Goal: Information Seeking & Learning: Check status

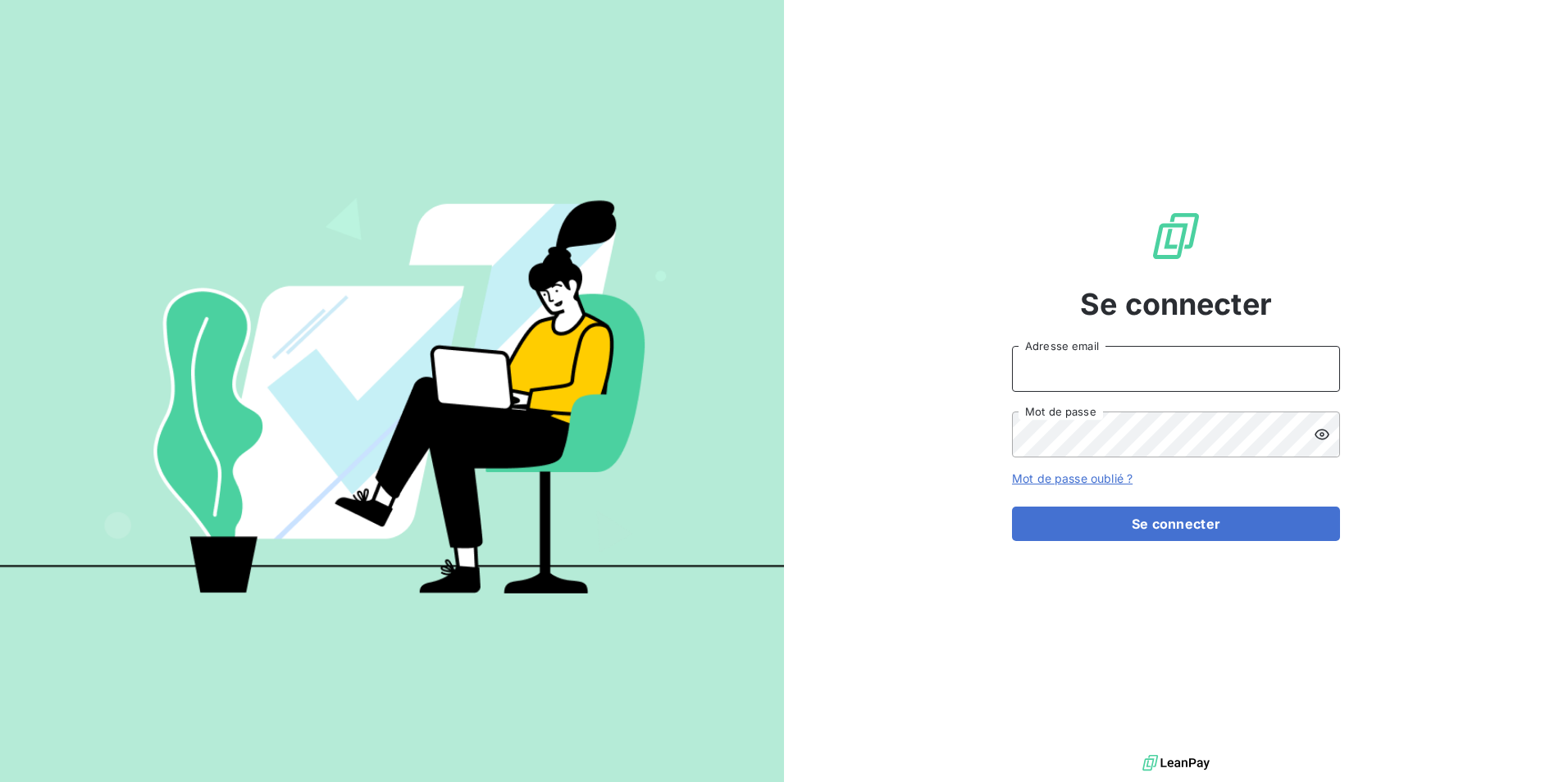
click at [1100, 370] on input "Adresse email" at bounding box center [1176, 369] width 328 height 46
type input "[EMAIL_ADDRESS][DOMAIN_NAME]"
click at [1012, 507] on button "Se connecter" at bounding box center [1176, 524] width 328 height 34
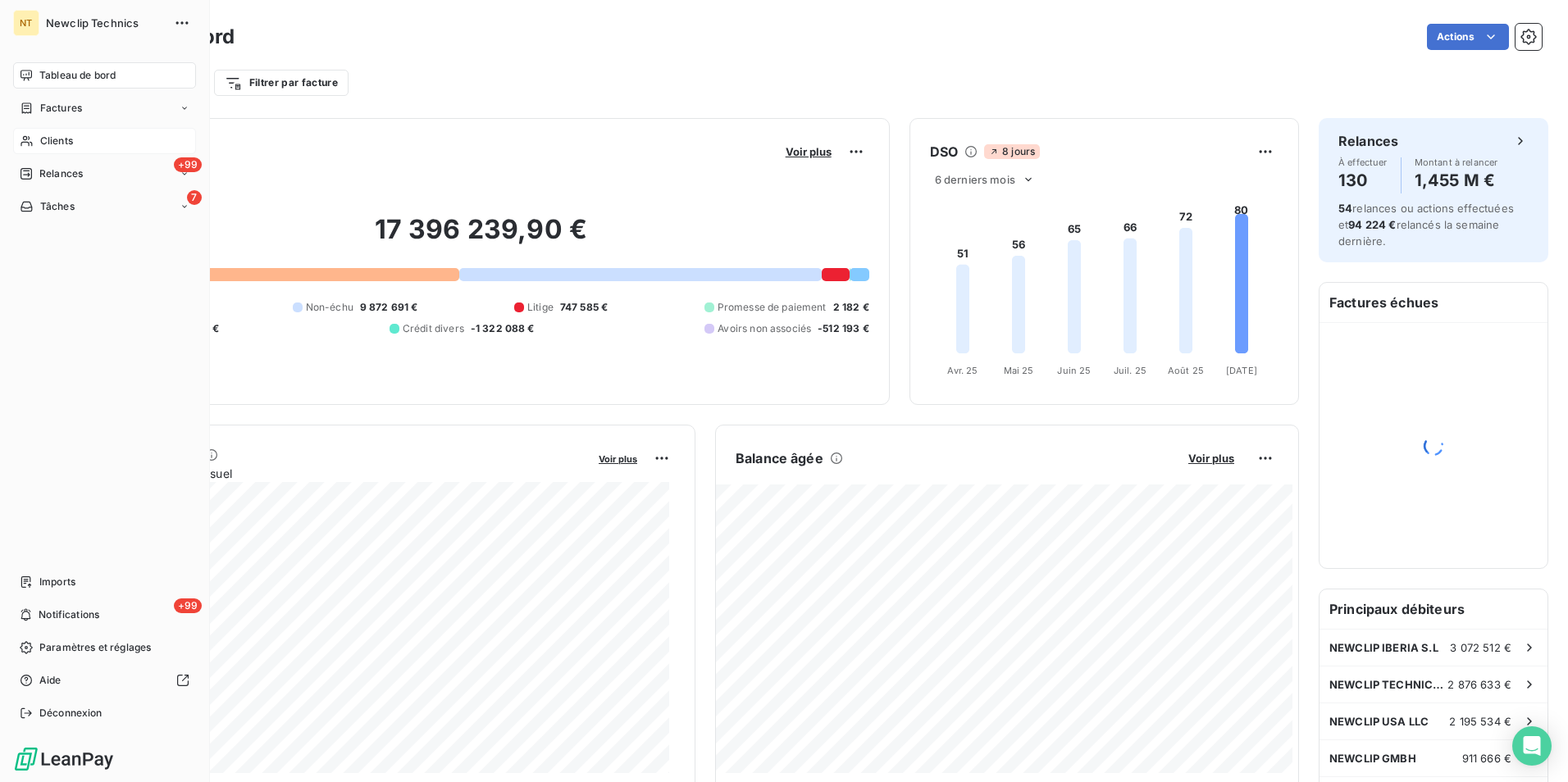
click at [50, 140] on span "Clients" at bounding box center [56, 140] width 32 height 14
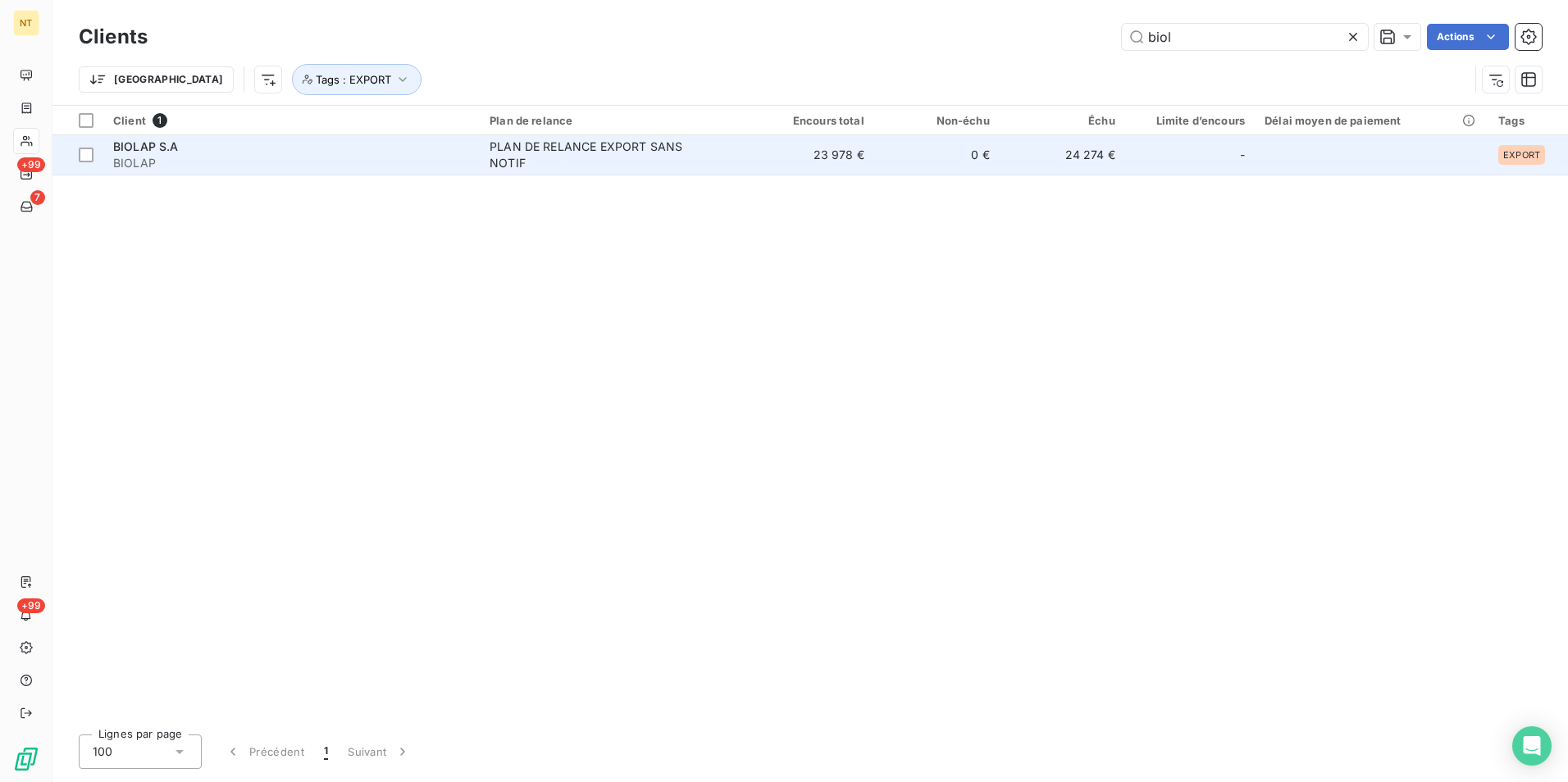
type input "biol"
click at [633, 169] on div "PLAN DE RELANCE EXPORT SANS NOTIF" at bounding box center [592, 155] width 205 height 32
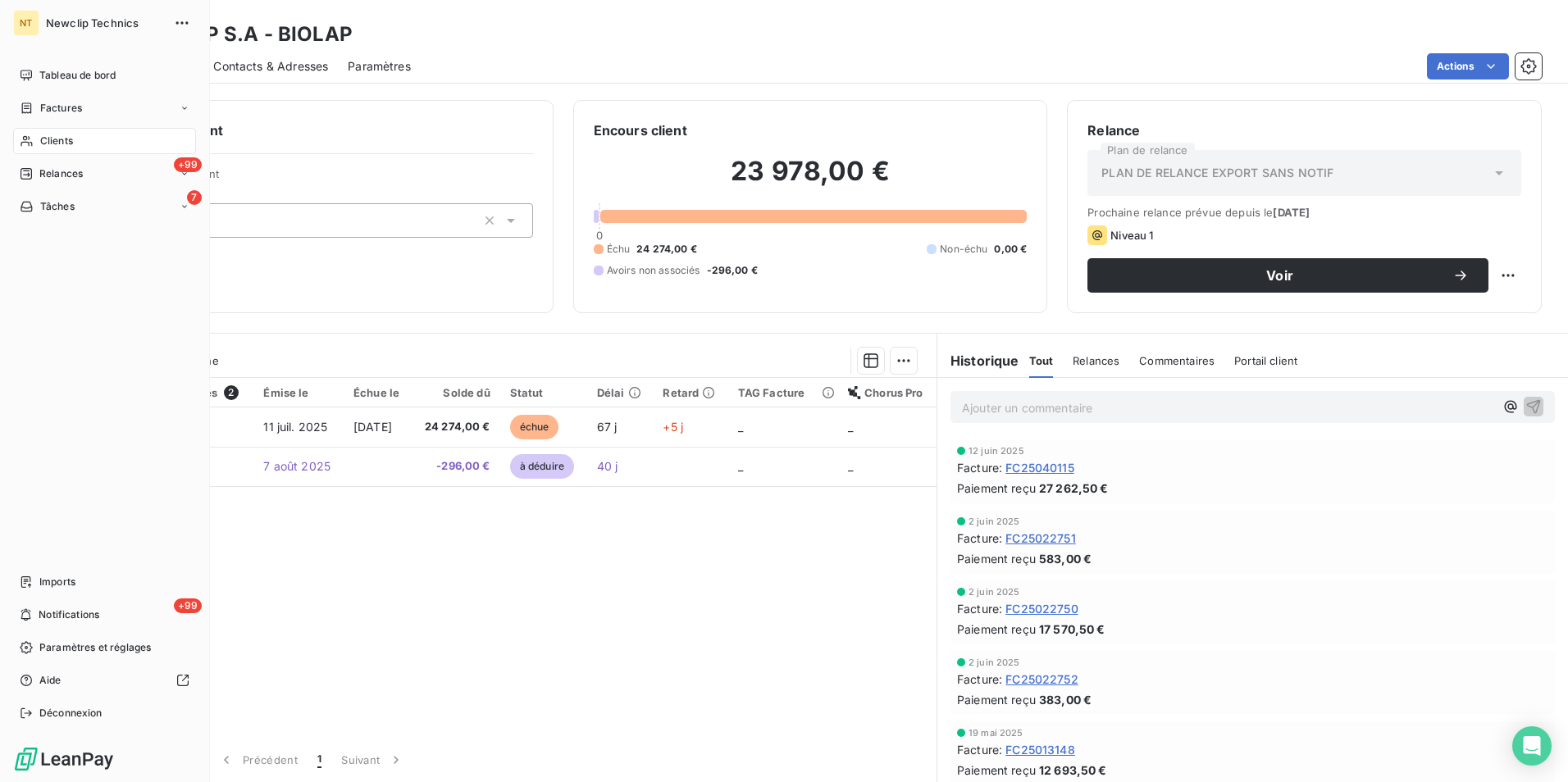
click at [99, 143] on div "Clients" at bounding box center [105, 140] width 183 height 26
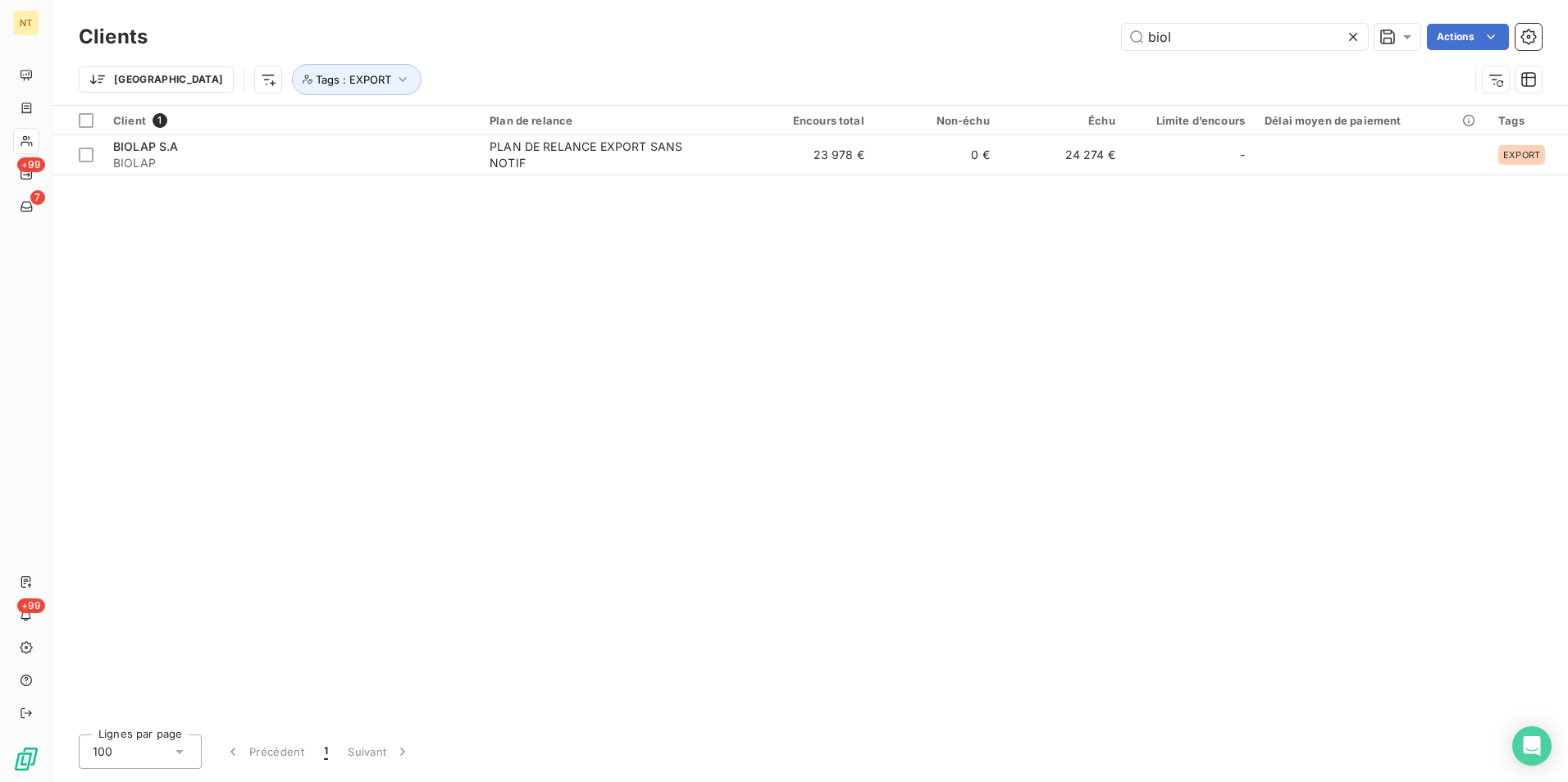
drag, startPoint x: 1192, startPoint y: 38, endPoint x: 1049, endPoint y: 52, distance: 143.7
click at [1049, 52] on div "Clients biol Actions" at bounding box center [810, 37] width 1463 height 34
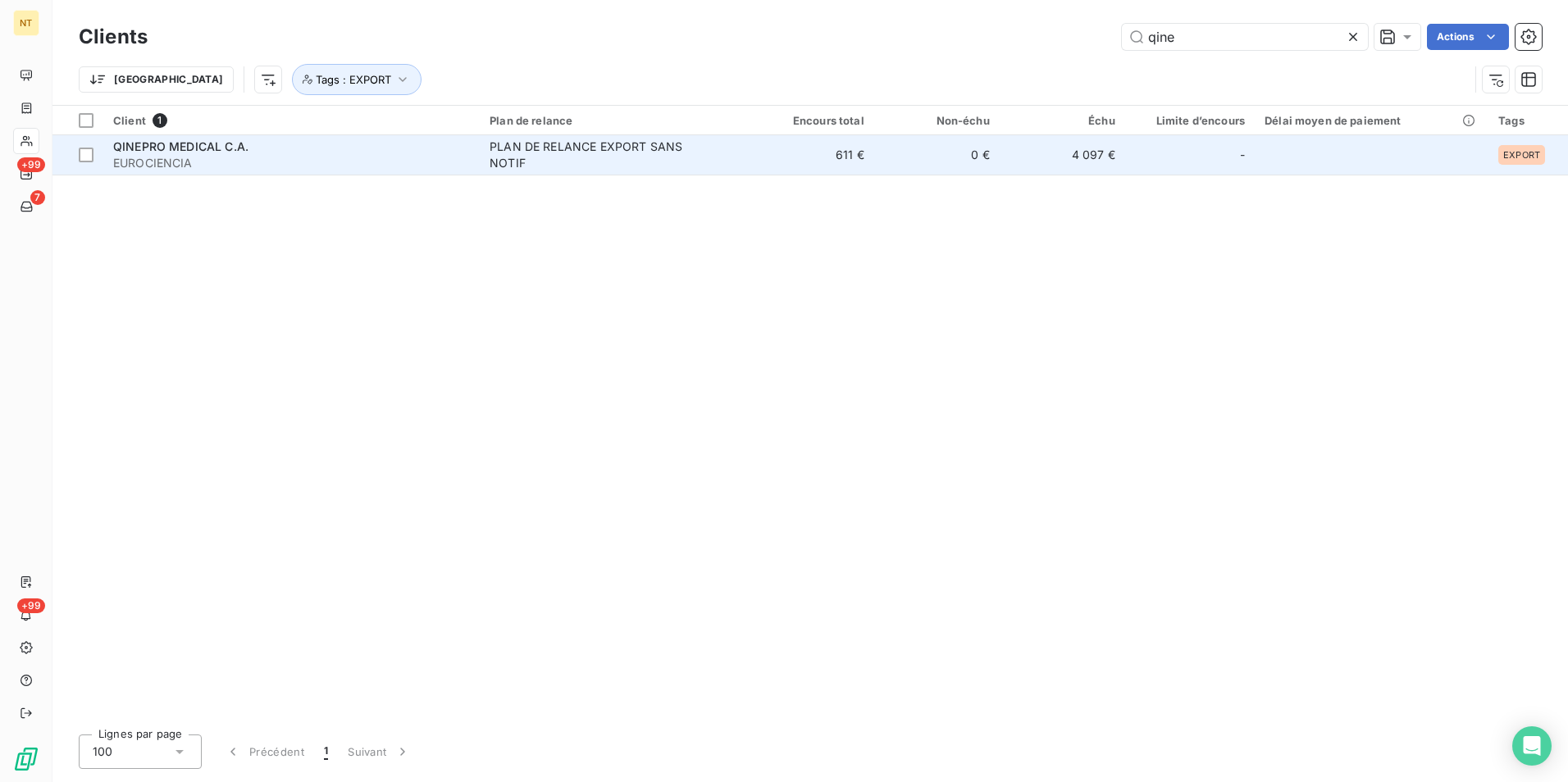
type input "qine"
click at [721, 150] on span "PLAN DE RELANCE EXPORT SANS NOTIF" at bounding box center [614, 155] width 249 height 32
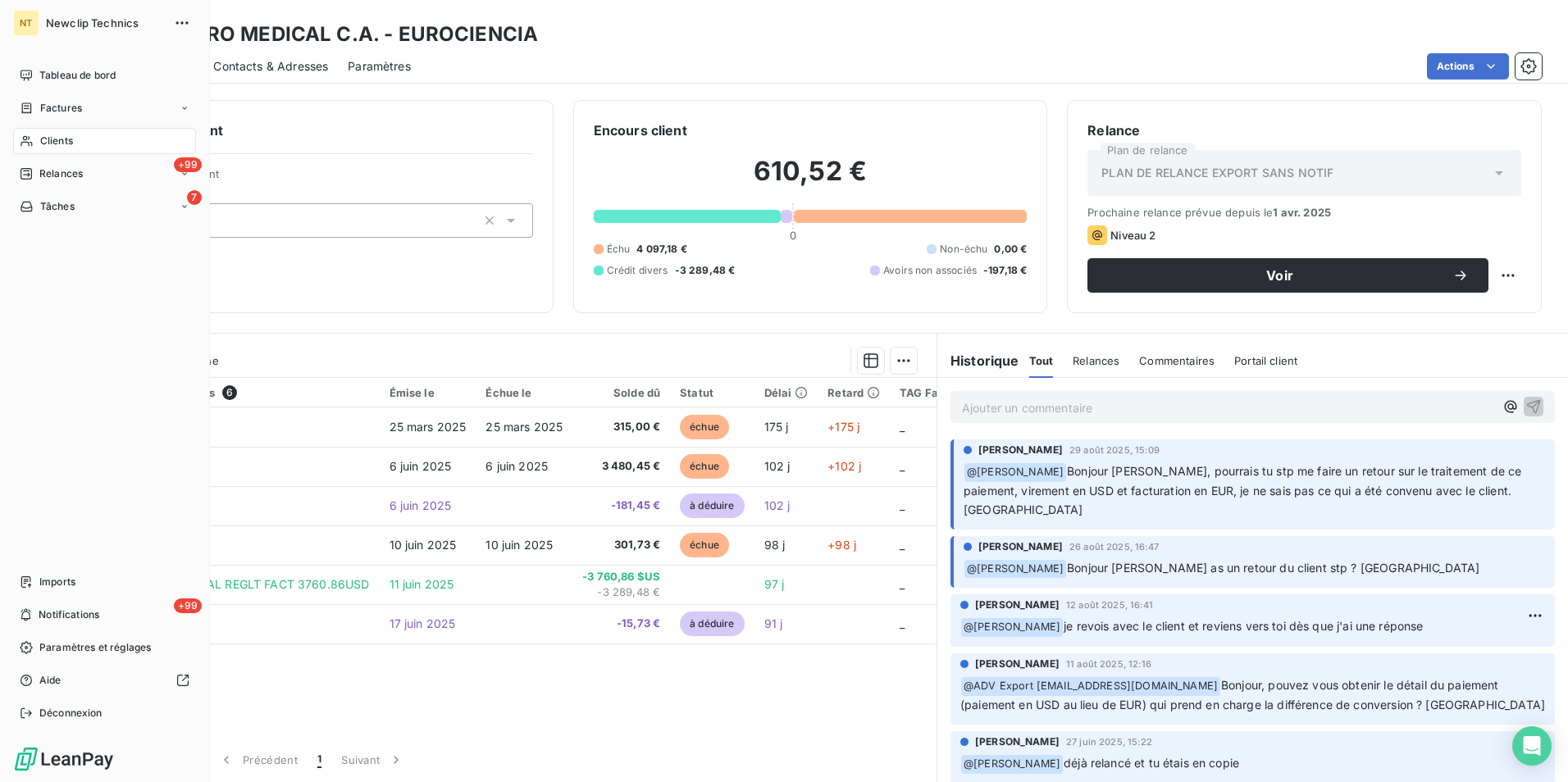
click at [61, 141] on span "Clients" at bounding box center [56, 140] width 32 height 14
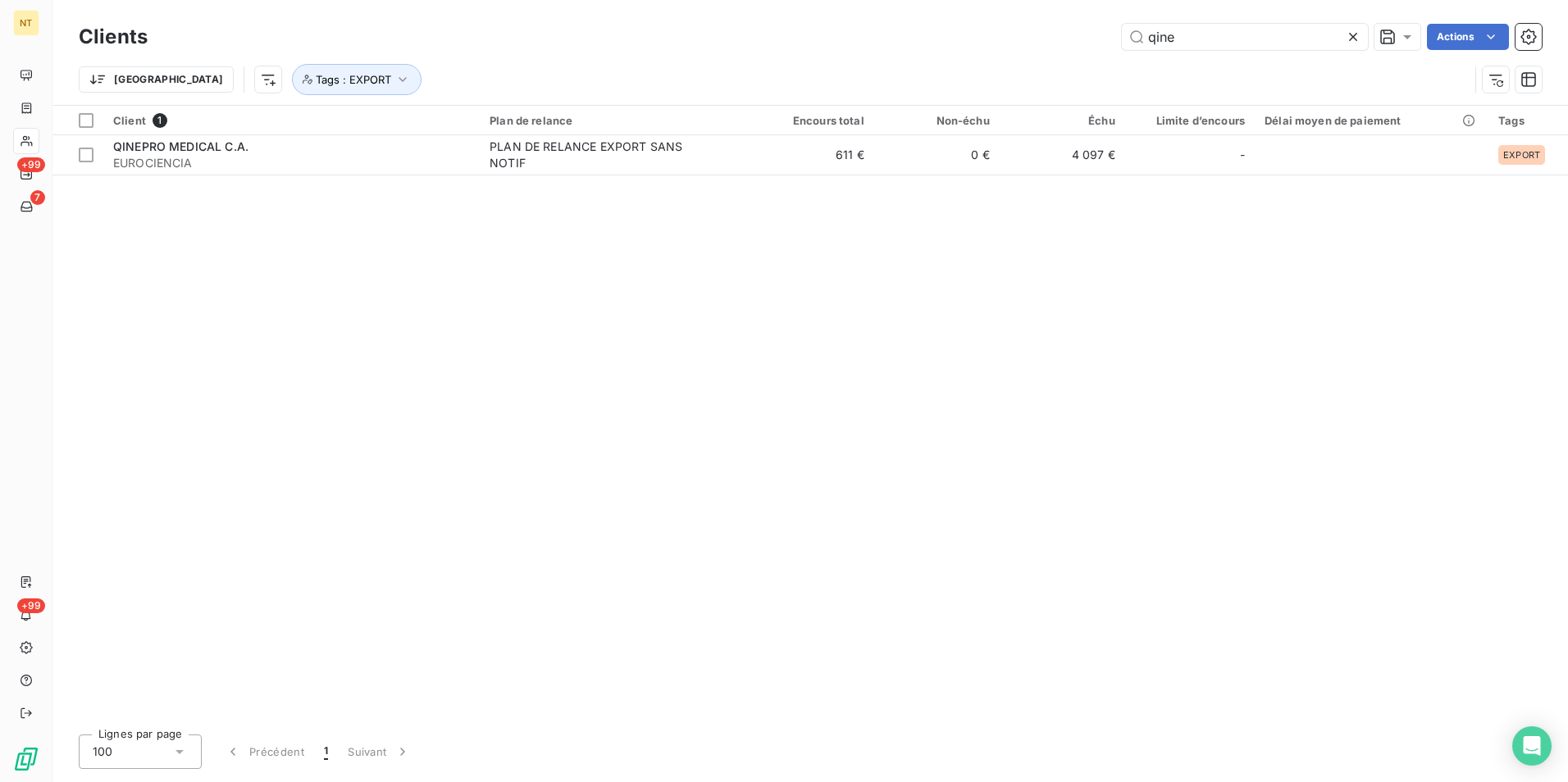
click at [1349, 33] on icon at bounding box center [1353, 36] width 9 height 9
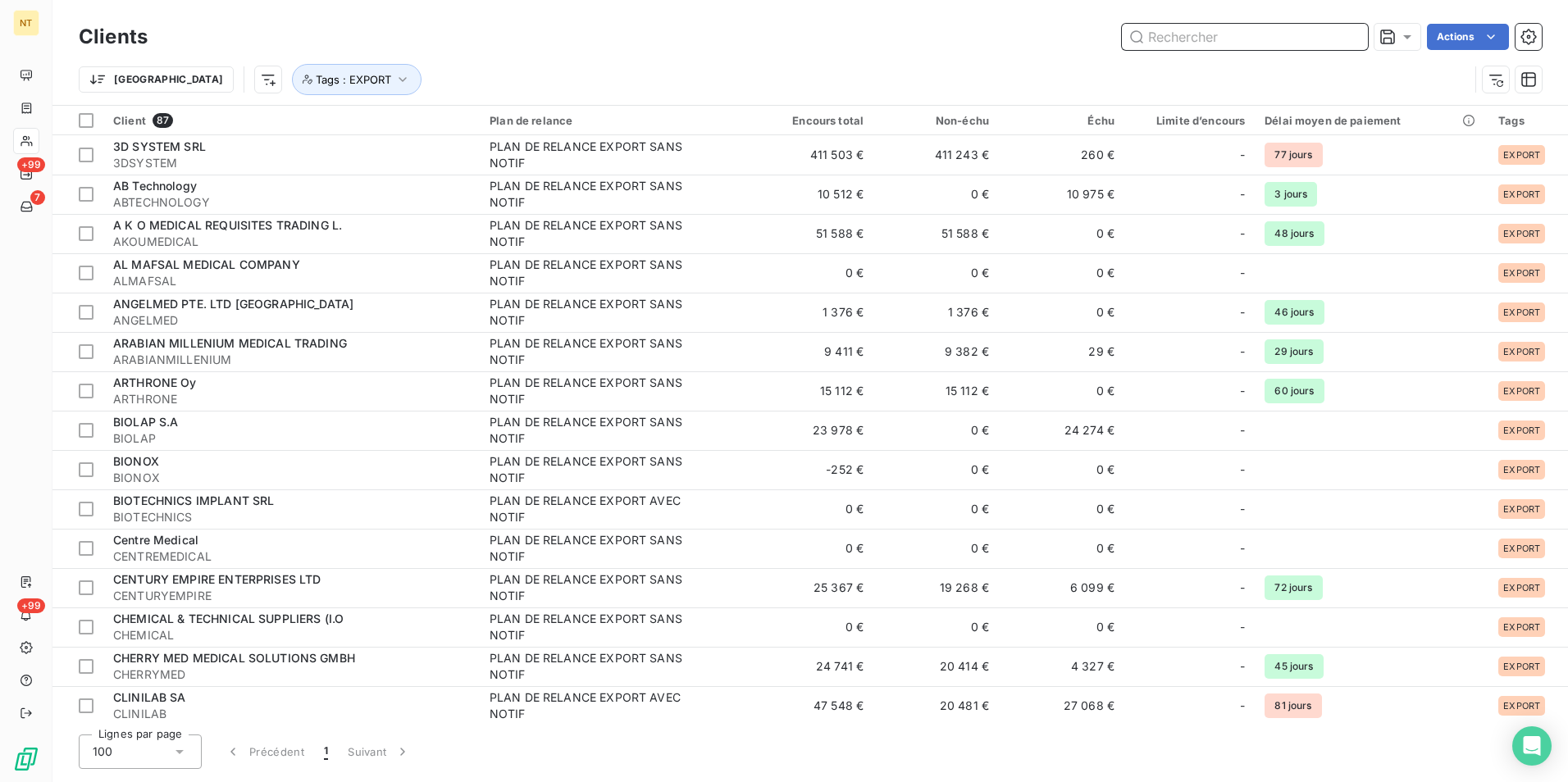
click at [1251, 40] on input "text" at bounding box center [1245, 36] width 246 height 26
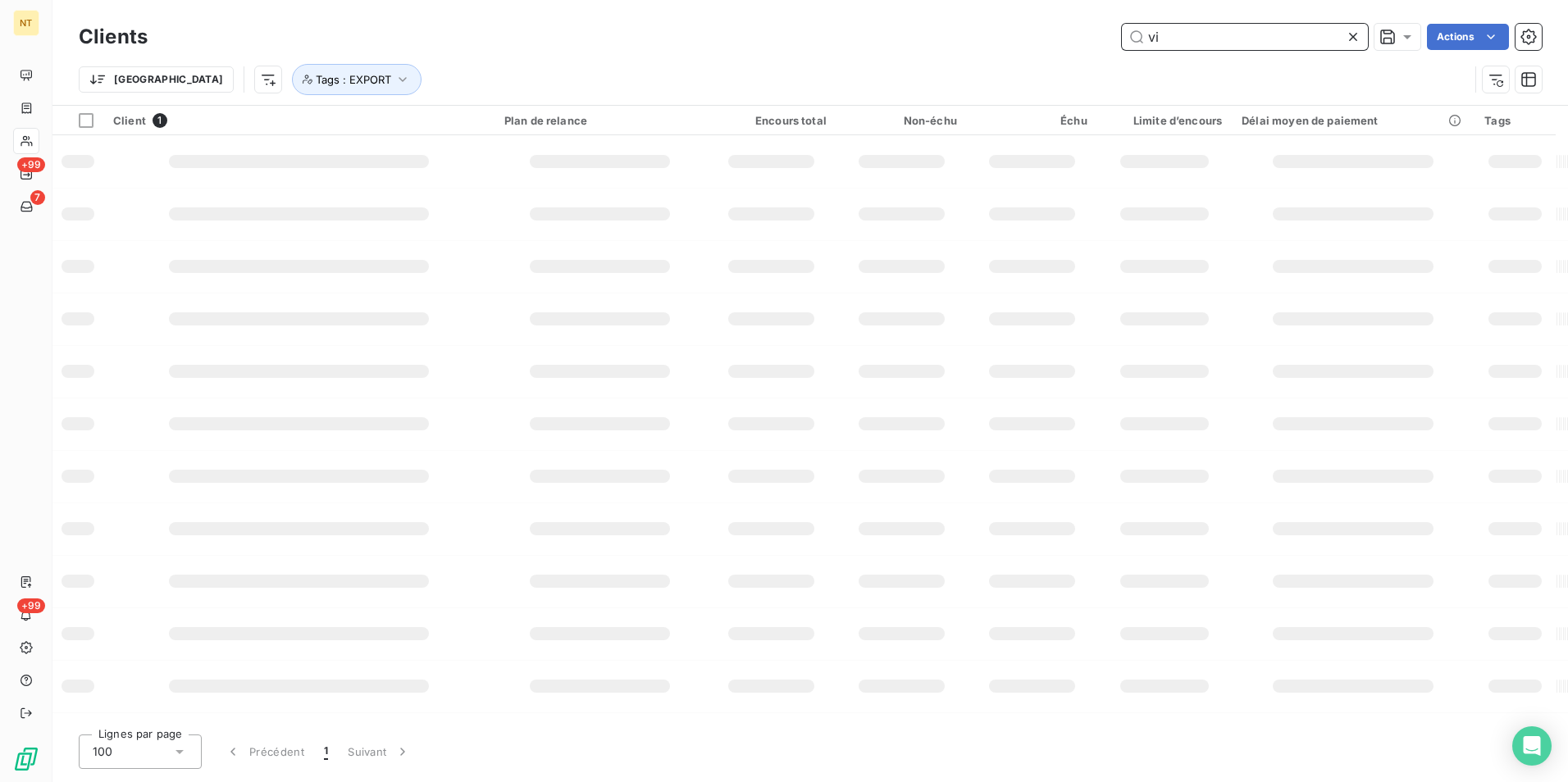
type input "v"
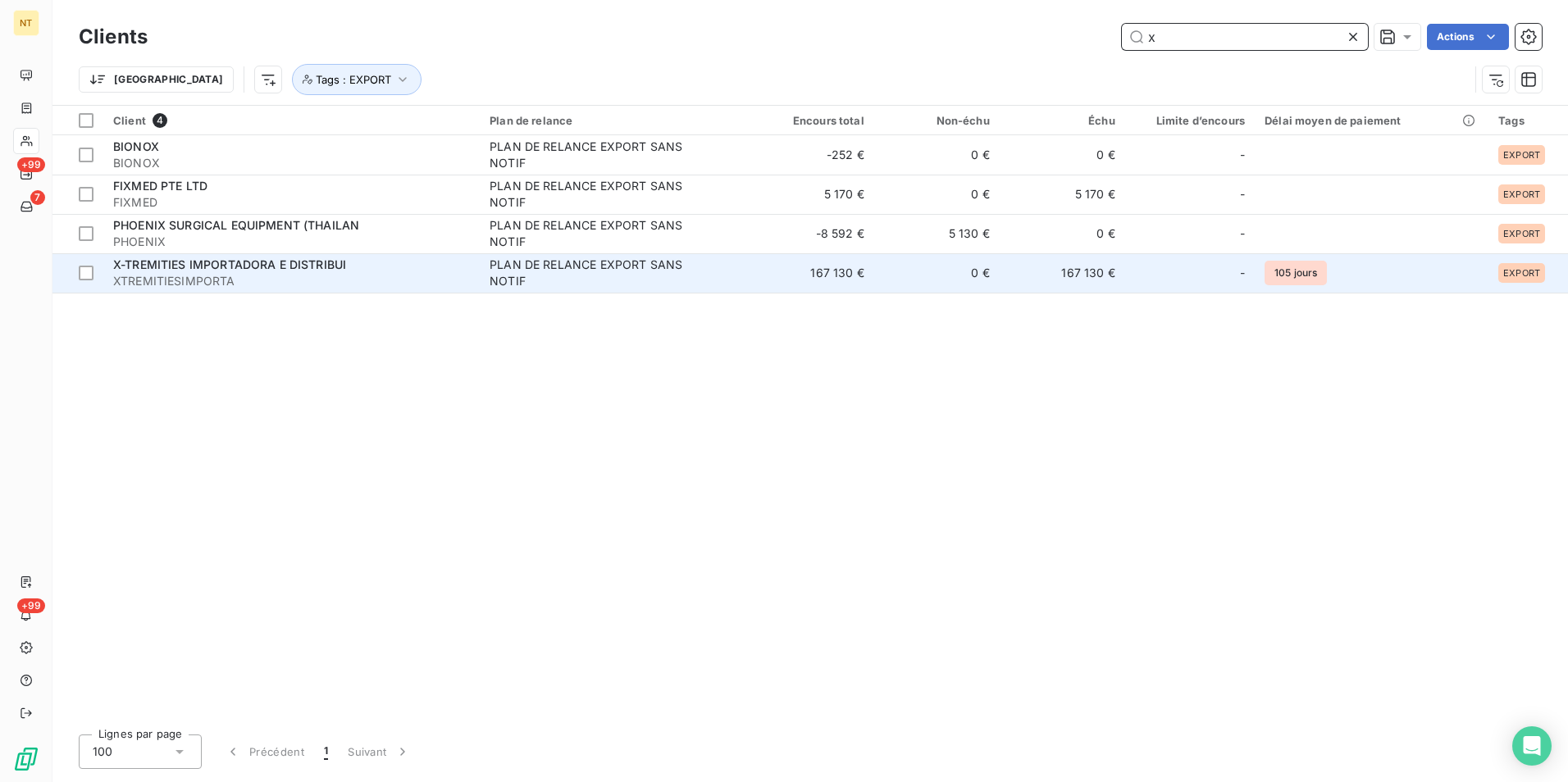
type input "x"
click at [706, 267] on span "PLAN DE RELANCE EXPORT SANS NOTIF" at bounding box center [614, 273] width 249 height 32
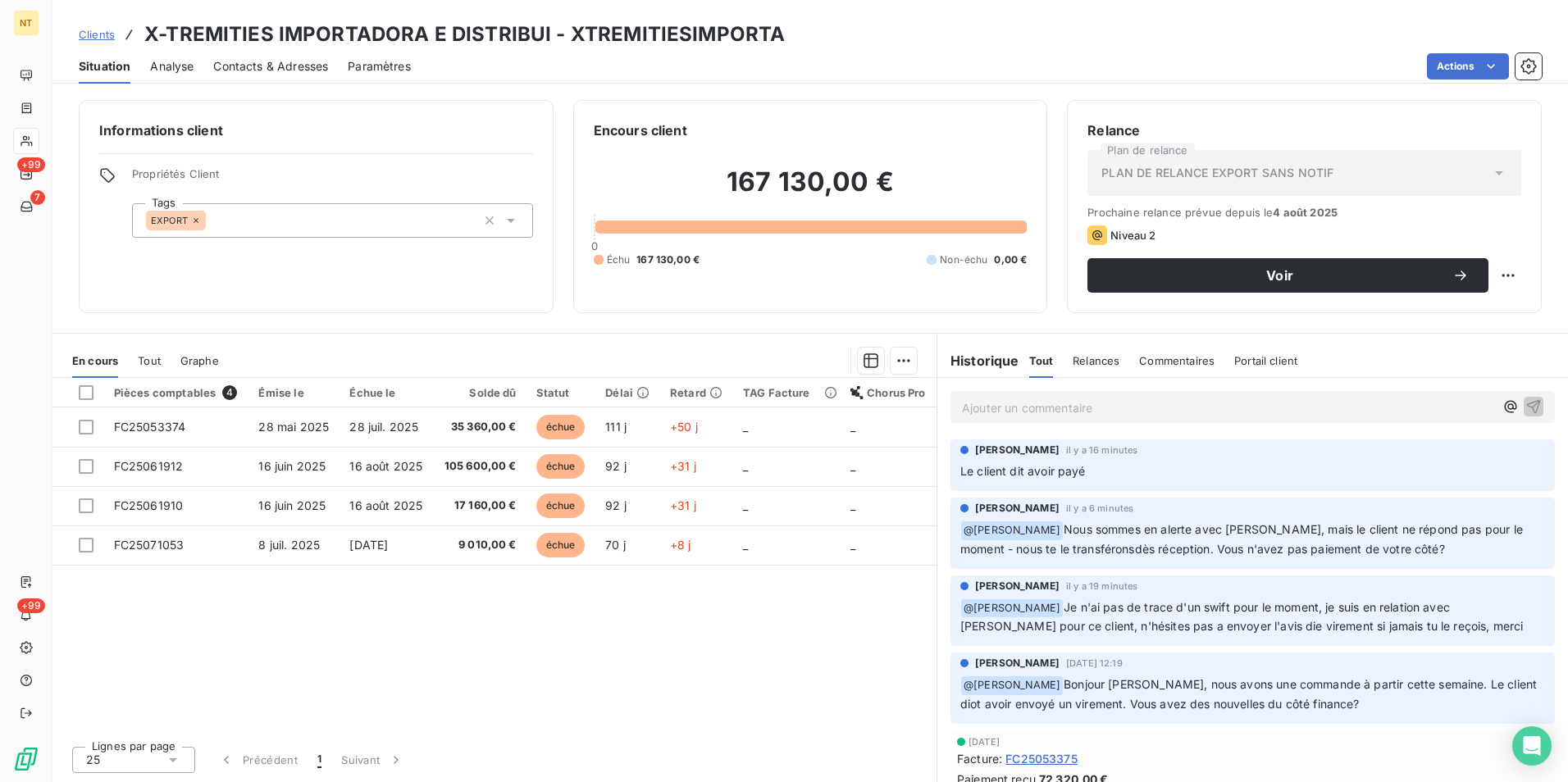
click at [1026, 414] on p "Ajouter un commentaire ﻿" at bounding box center [1227, 408] width 532 height 20
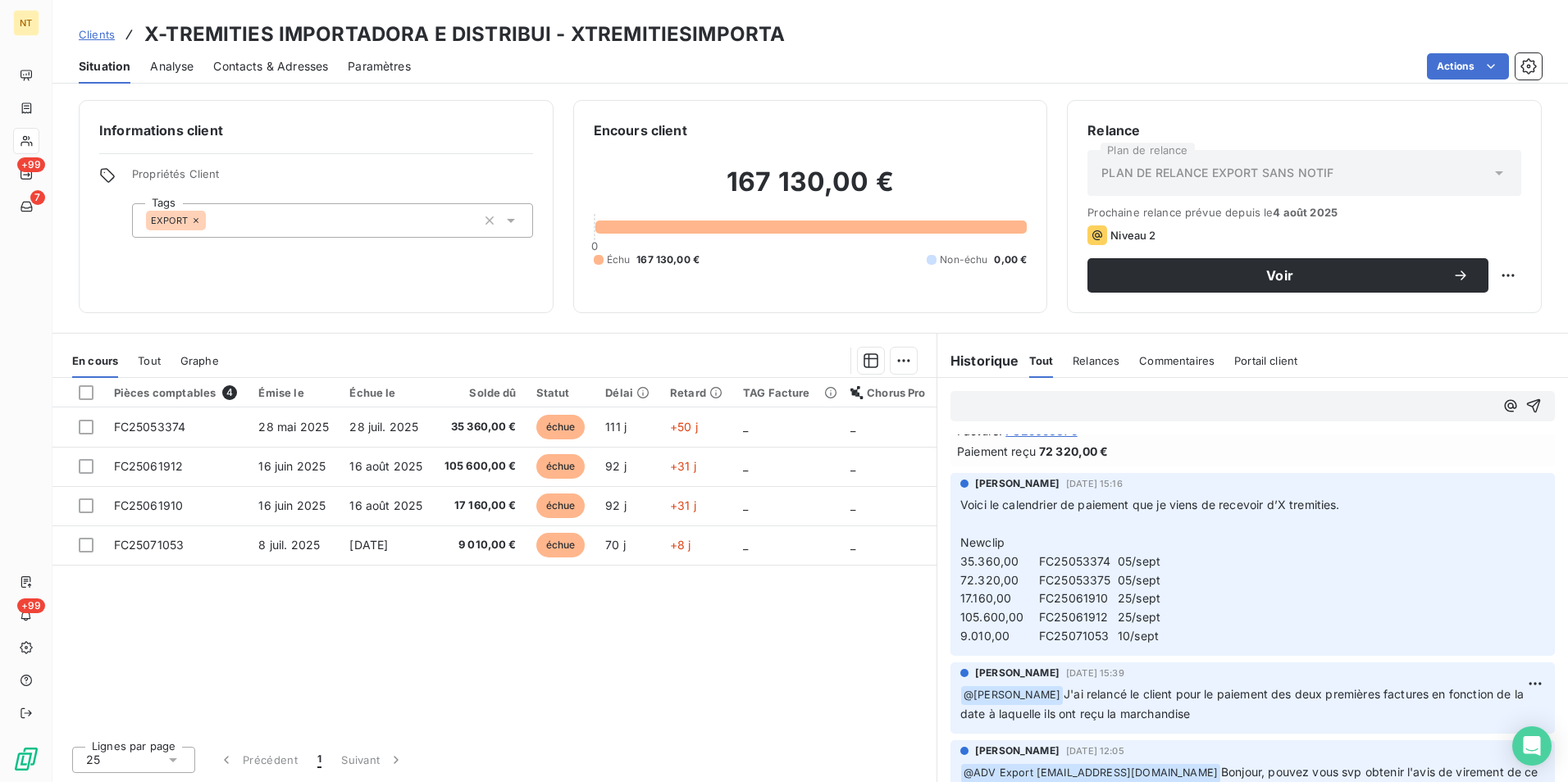
scroll to position [328, 0]
click at [1097, 538] on p "Voici le calendrier de paiement que je viens de recevoir d’X tremities. ﻿ Newcl…" at bounding box center [1253, 571] width 584 height 150
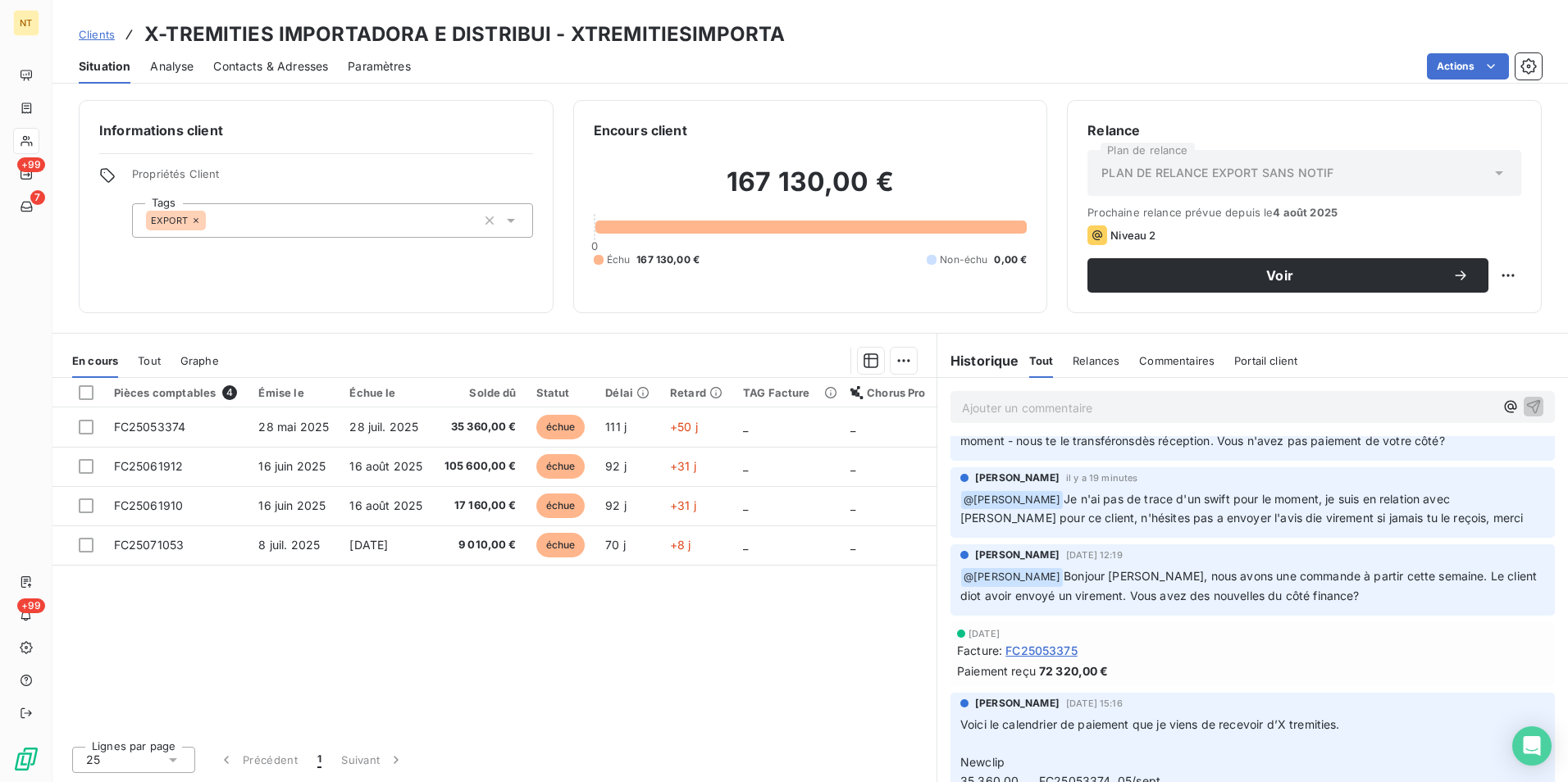
scroll to position [0, 0]
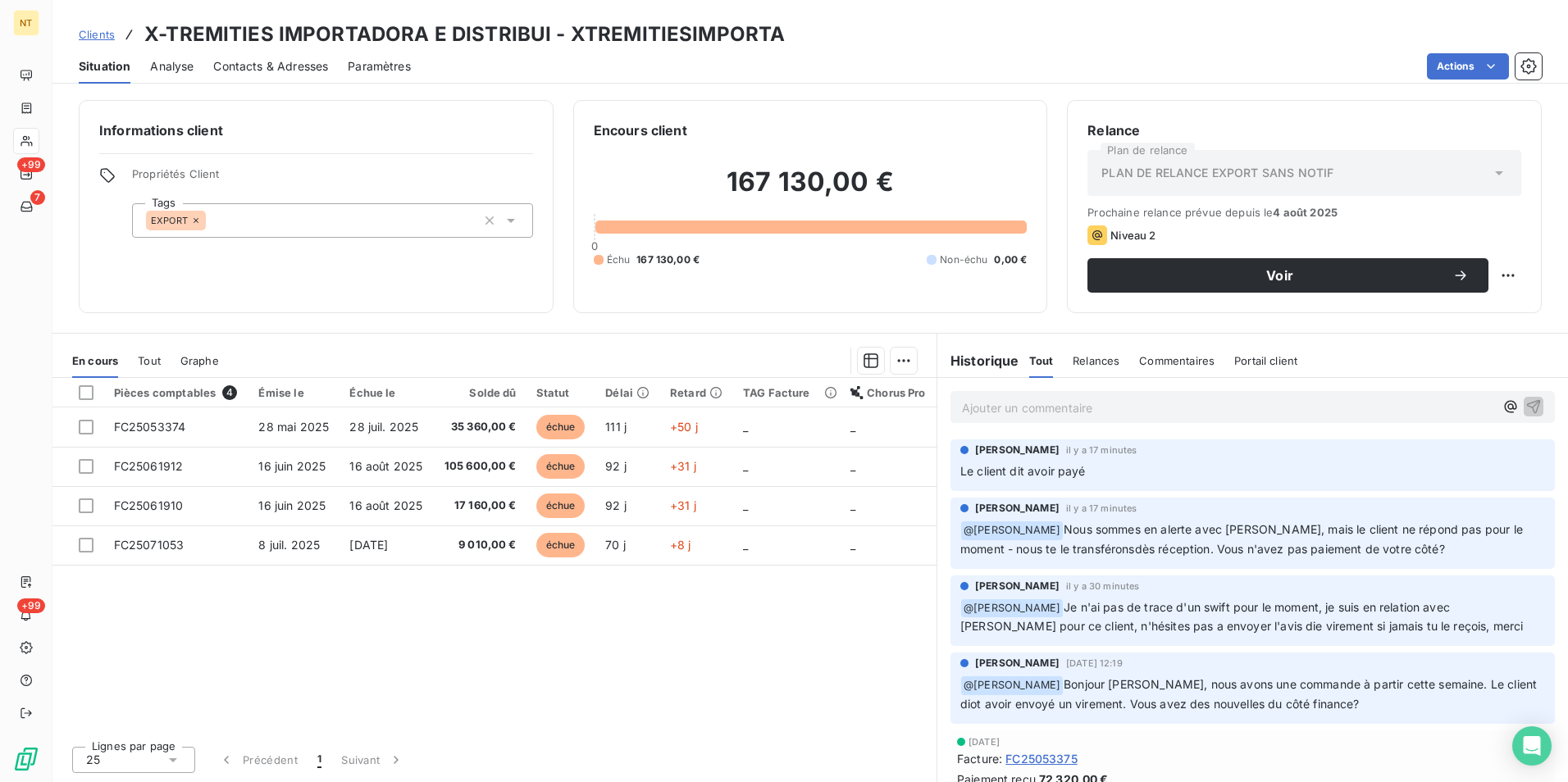
click at [1063, 424] on div "Ajouter un commentaire ﻿" at bounding box center [1253, 407] width 630 height 58
click at [1063, 418] on div "Ajouter un commentaire ﻿" at bounding box center [1252, 407] width 604 height 32
click at [1064, 414] on p "Ajouter un commentaire ﻿" at bounding box center [1227, 408] width 532 height 20
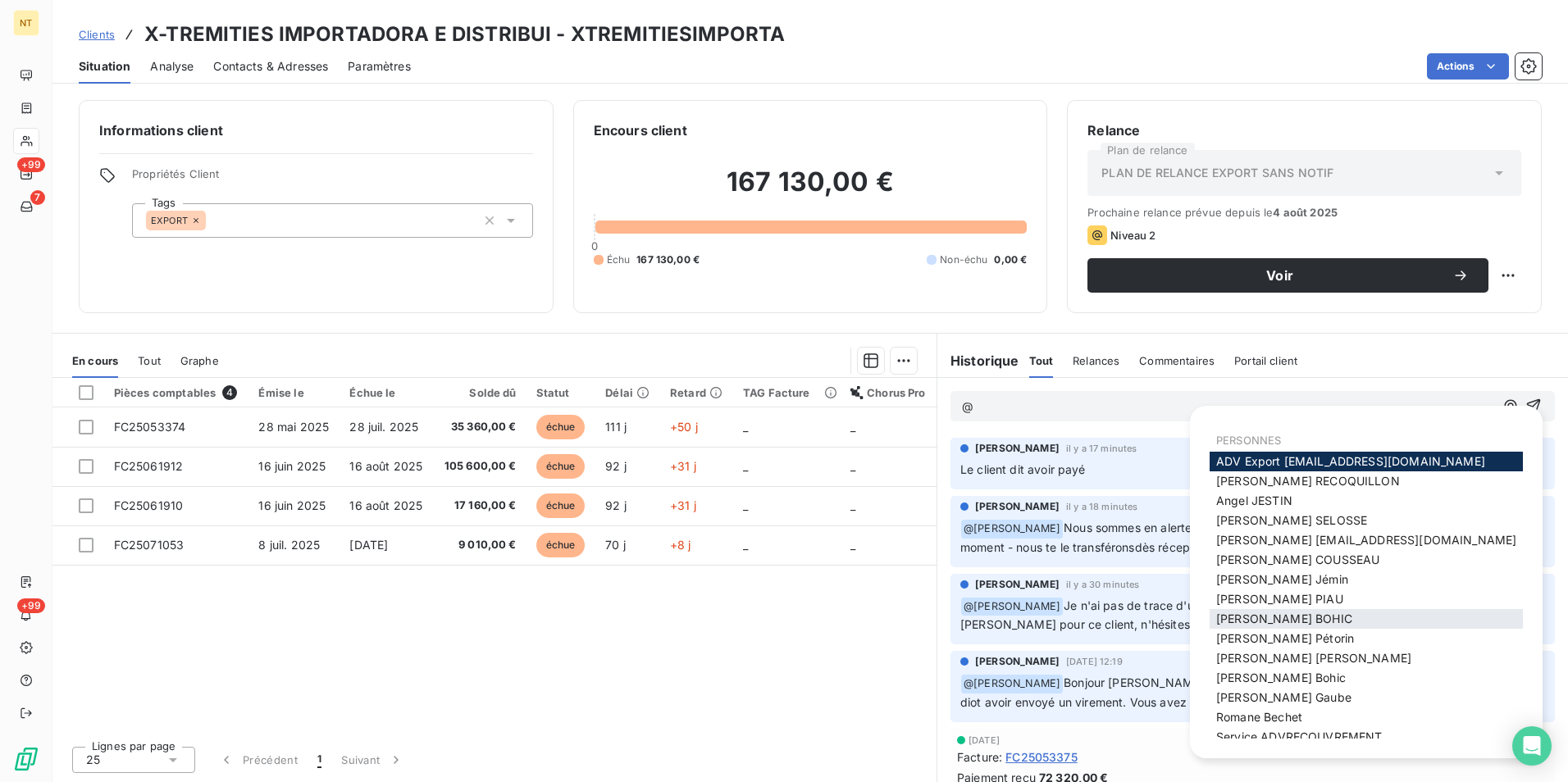
click at [1242, 616] on span "[PERSON_NAME]" at bounding box center [1284, 619] width 137 height 14
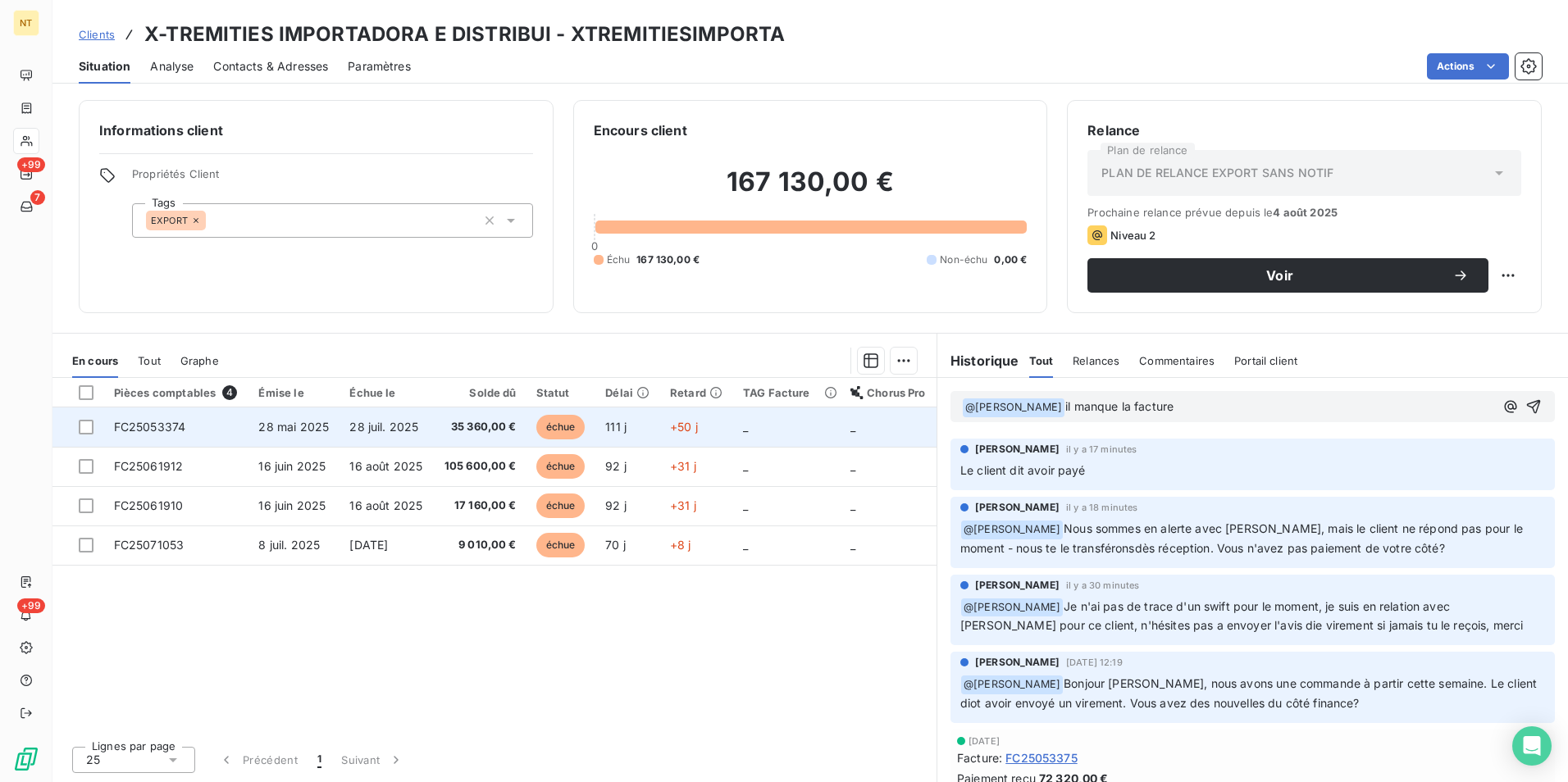
drag, startPoint x: 1159, startPoint y: 406, endPoint x: 629, endPoint y: 444, distance: 531.4
click at [630, 444] on div "En cours Tout Graphe Pièces comptables 4 Émise le Échue le Solde dû Statut Déla…" at bounding box center [810, 558] width 1515 height 450
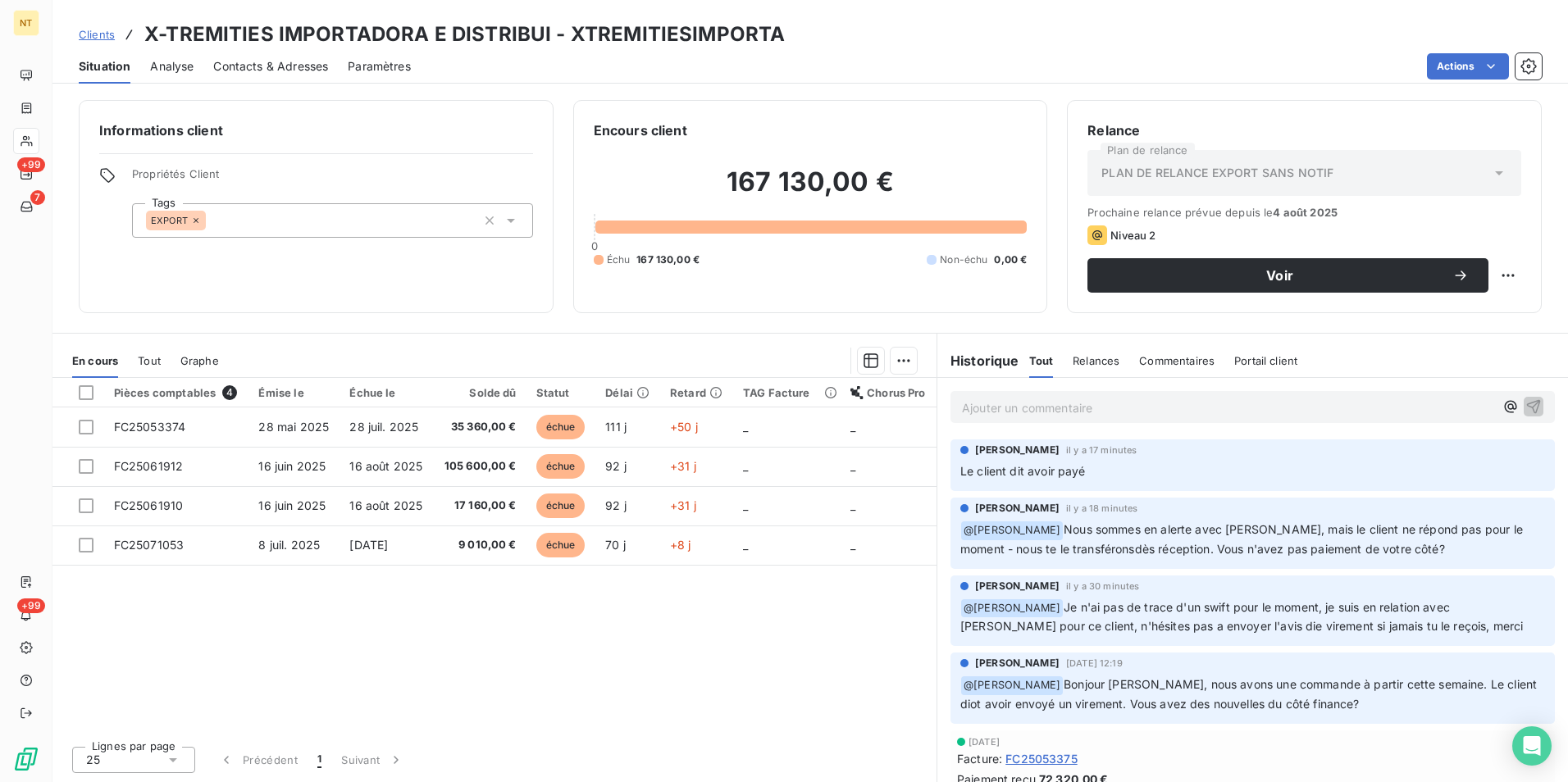
click at [811, 634] on div "Pièces comptables 4 Émise le Échue le Solde dû Statut Délai Retard TAG Facture …" at bounding box center [495, 556] width 884 height 355
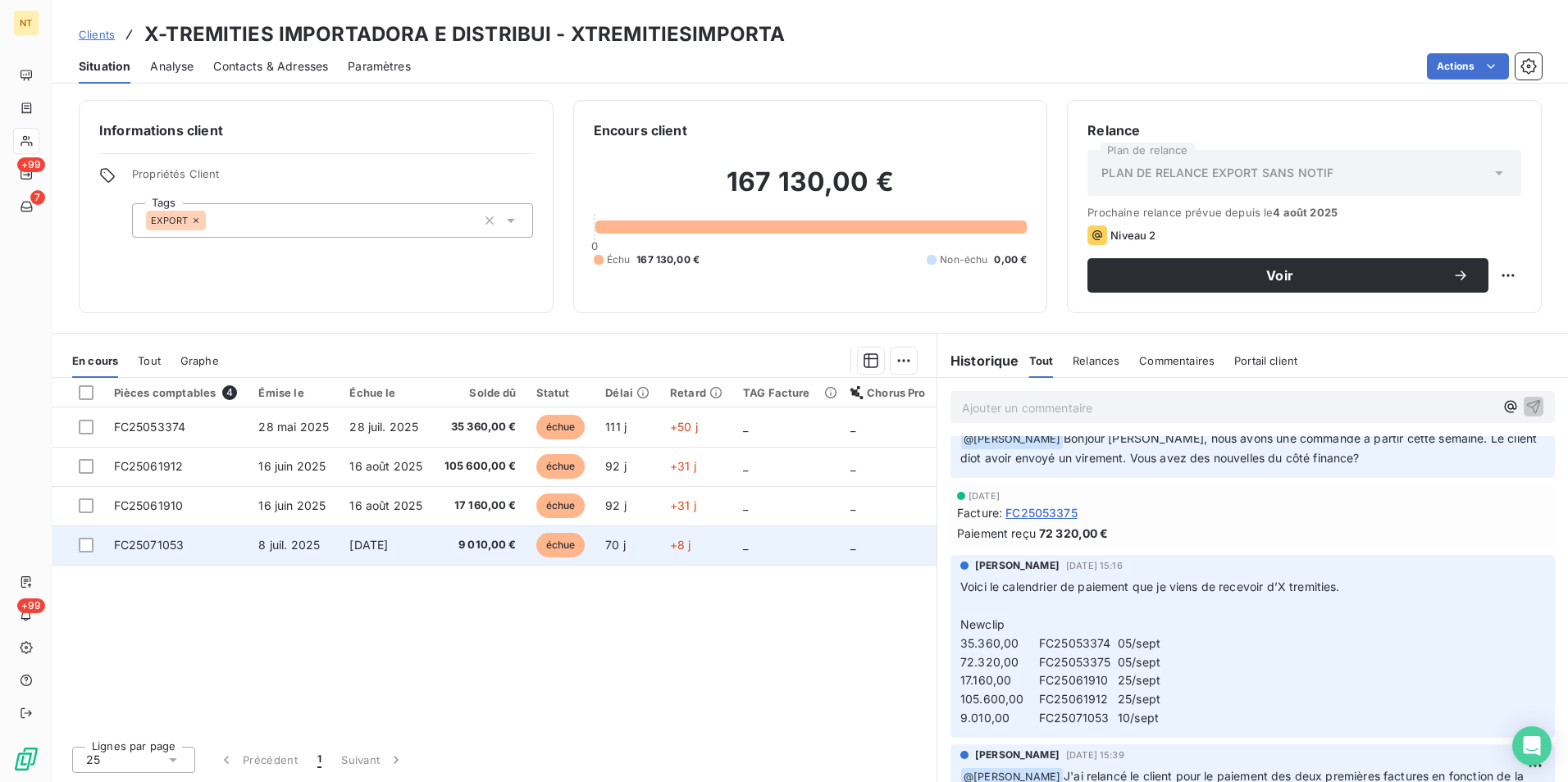
scroll to position [188, 0]
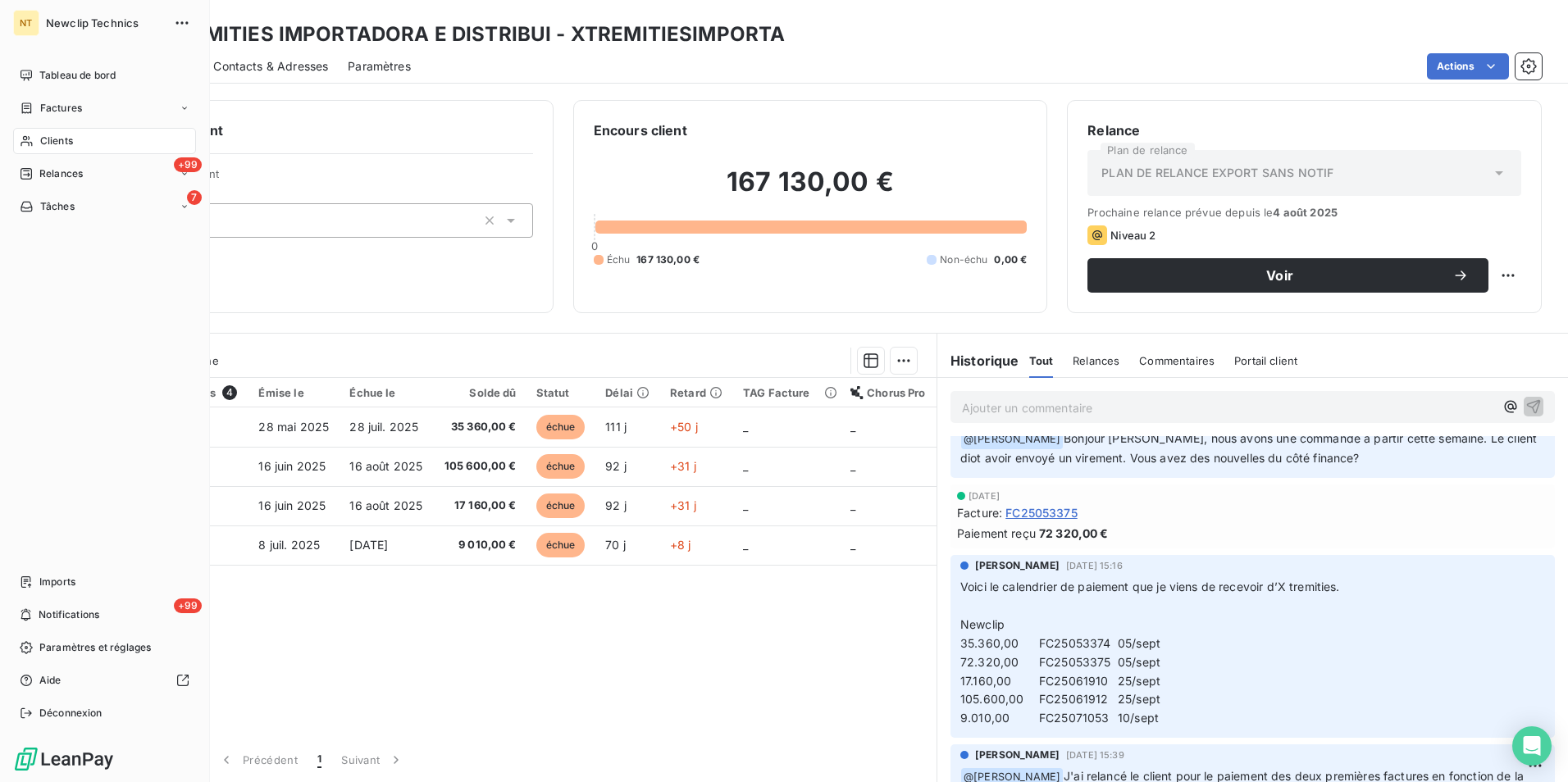
click at [50, 146] on span "Clients" at bounding box center [56, 140] width 32 height 14
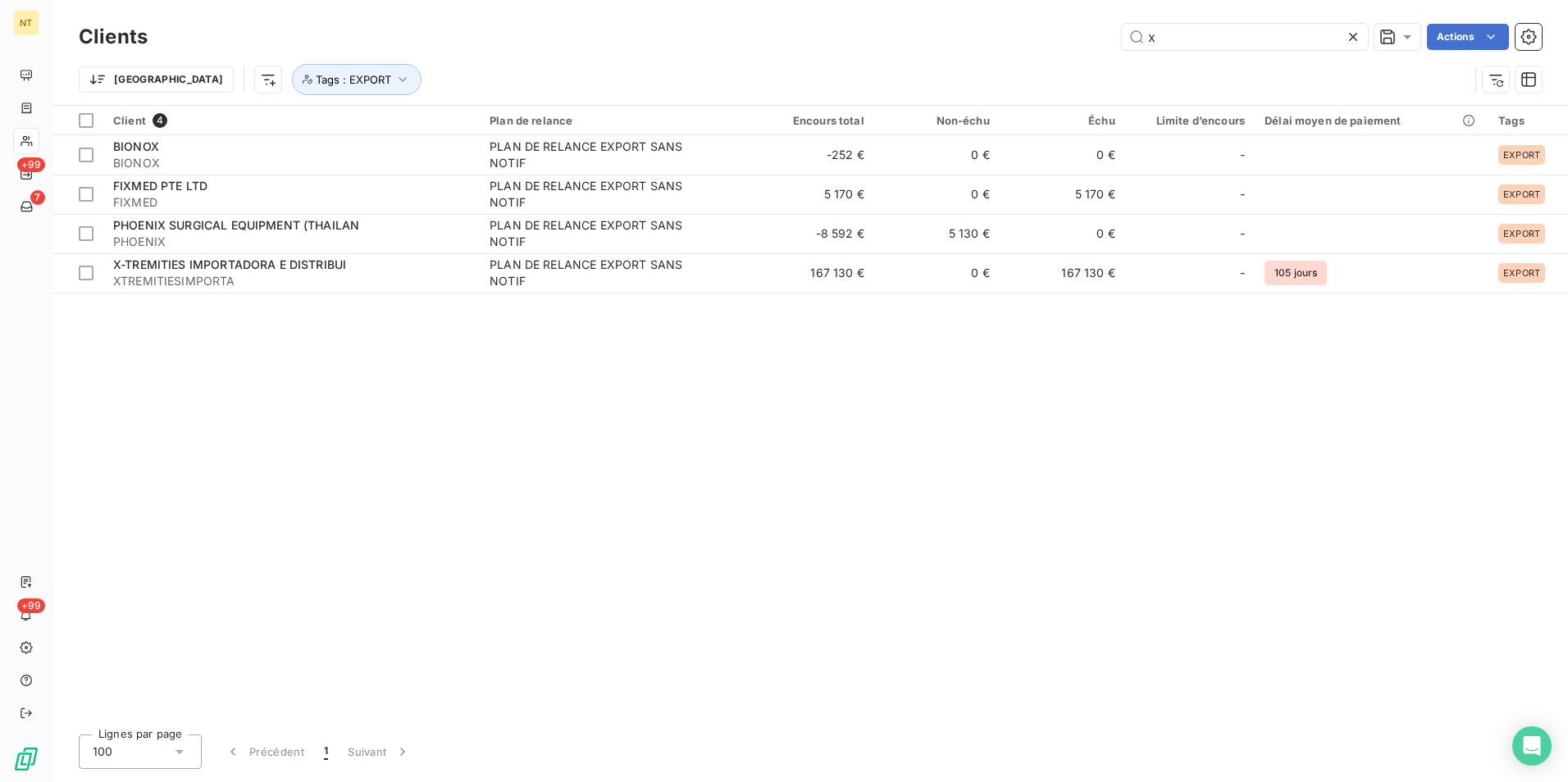
drag, startPoint x: 1172, startPoint y: 39, endPoint x: 1108, endPoint y: 46, distance: 64.4
click at [1108, 46] on div "x Actions" at bounding box center [854, 36] width 1374 height 26
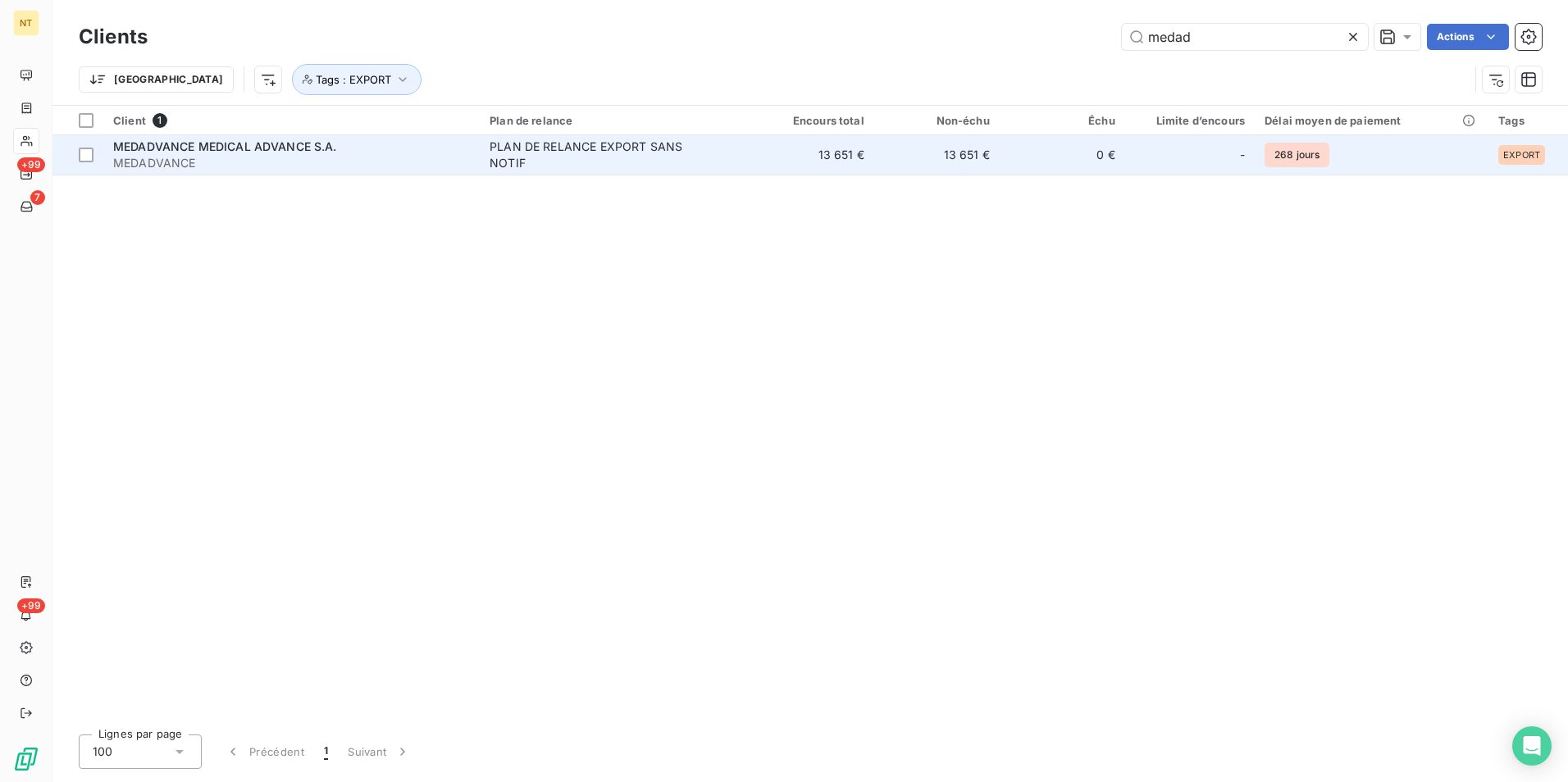
type input "medad"
click at [925, 153] on td "13 651 €" at bounding box center [937, 155] width 125 height 39
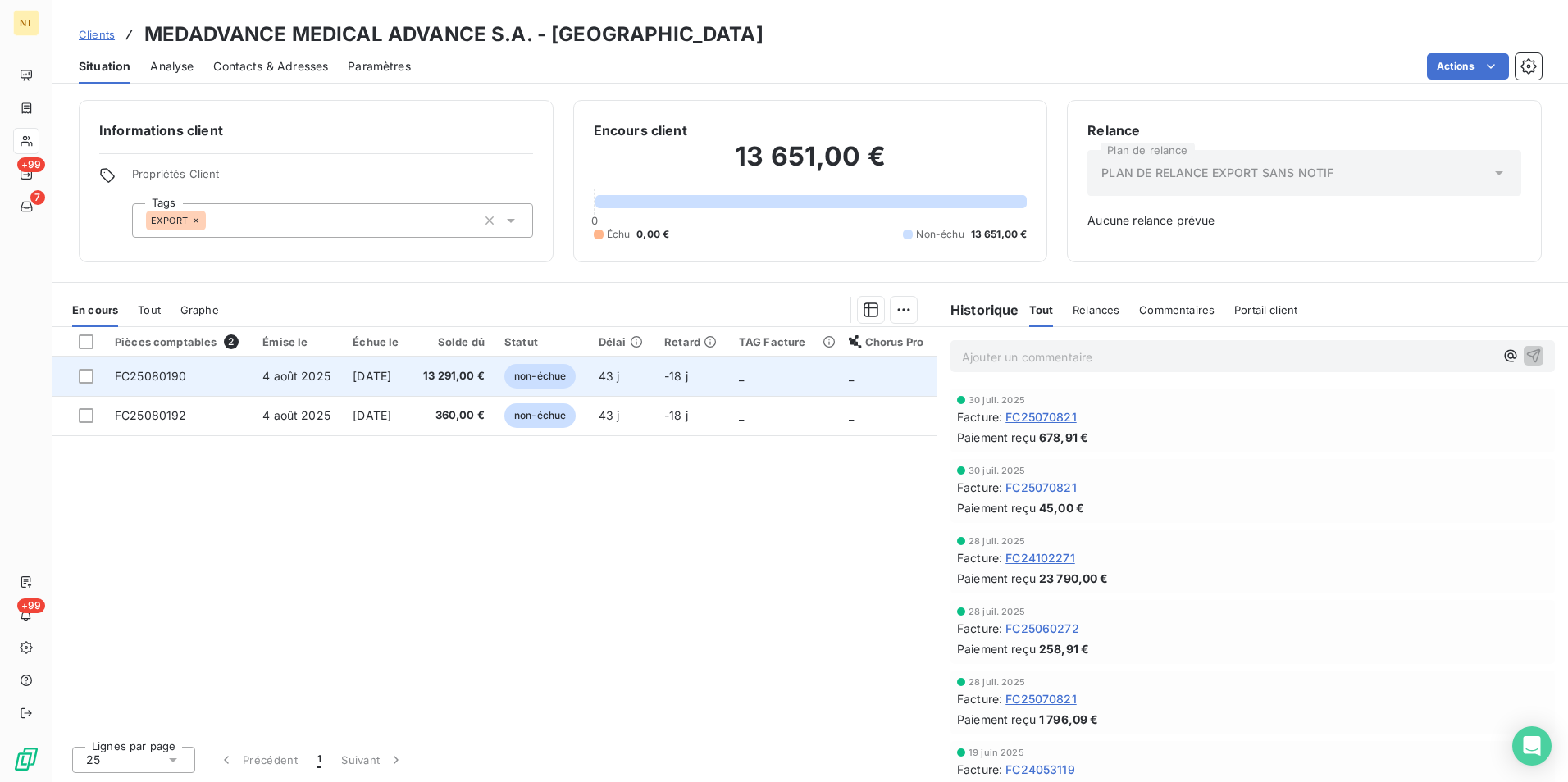
click at [450, 379] on span "13 291,00 €" at bounding box center [453, 376] width 64 height 16
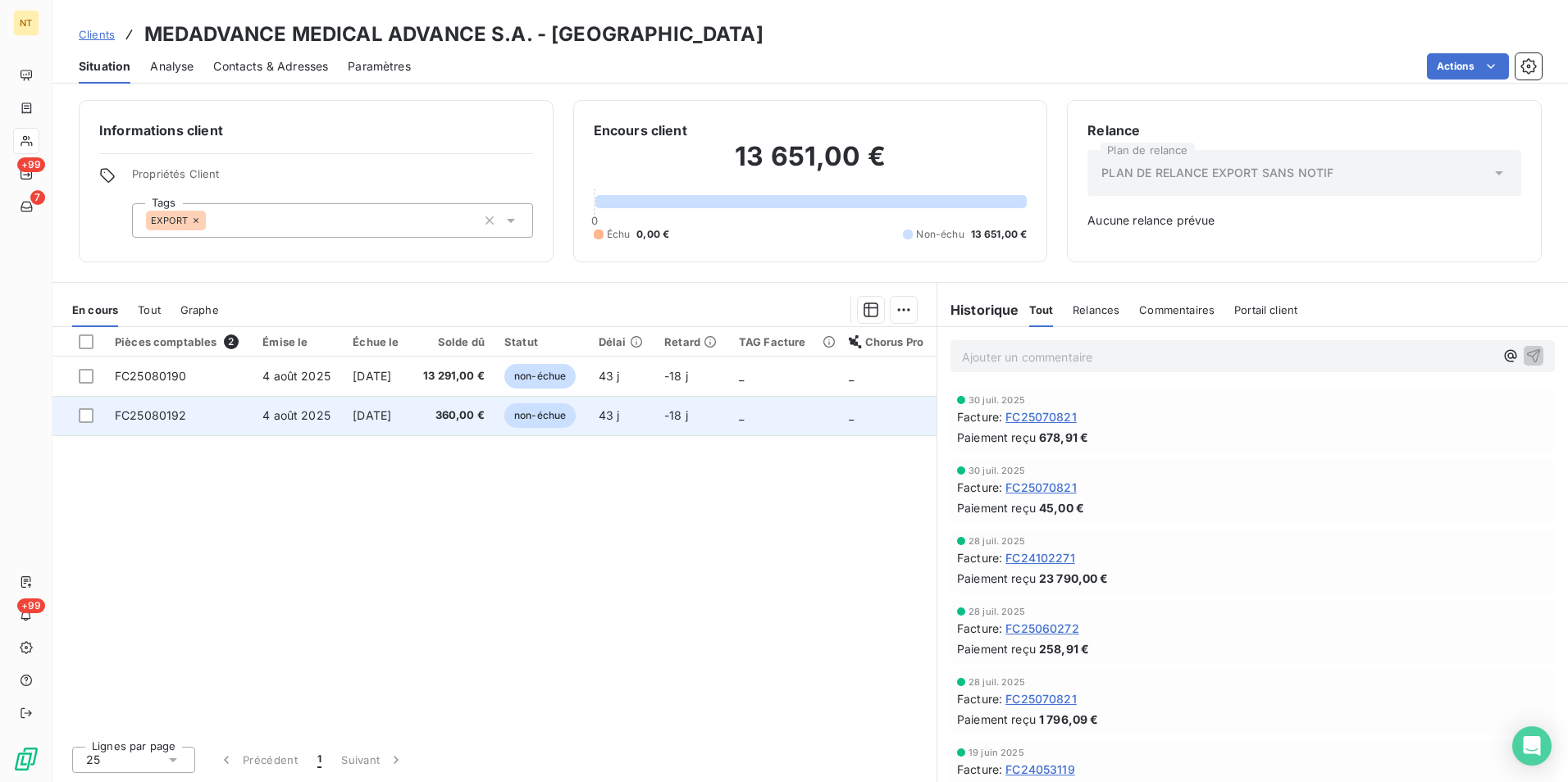
click at [177, 411] on span "FC25080192" at bounding box center [151, 415] width 73 height 14
